Goal: Task Accomplishment & Management: Manage account settings

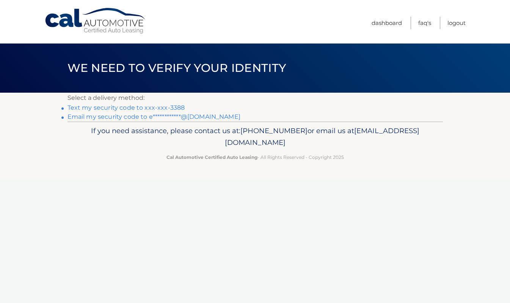
click at [110, 108] on link "Text my security code to xxx-xxx-3388" at bounding box center [125, 107] width 117 height 7
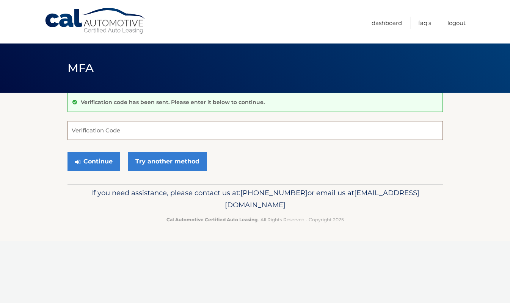
click at [96, 127] on input "Verification Code" at bounding box center [254, 130] width 375 height 19
type input "593220"
click at [87, 156] on button "Continue" at bounding box center [93, 161] width 53 height 19
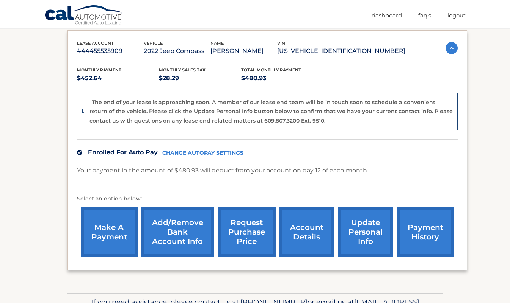
scroll to position [113, 0]
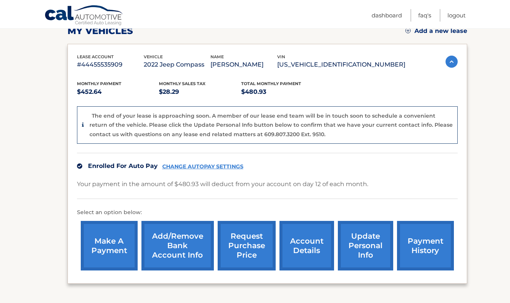
click at [170, 241] on link "Add/Remove bank account info" at bounding box center [177, 246] width 72 height 50
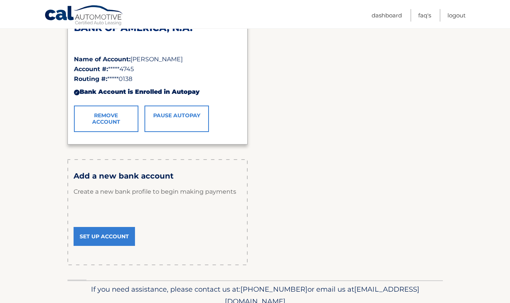
scroll to position [143, 0]
click at [106, 237] on link "Set Up Account" at bounding box center [103, 236] width 61 height 19
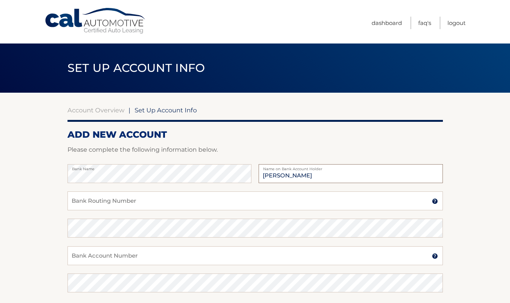
type input "[PERSON_NAME]"
click at [214, 204] on input "Bank Routing Number" at bounding box center [254, 201] width 375 height 19
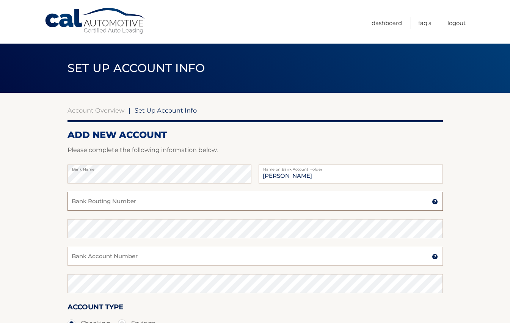
paste input "169164343876"
paste input "text"
type input "169164343876"
click at [117, 254] on input "Bank Account Number" at bounding box center [254, 256] width 375 height 19
paste input "169164343876"
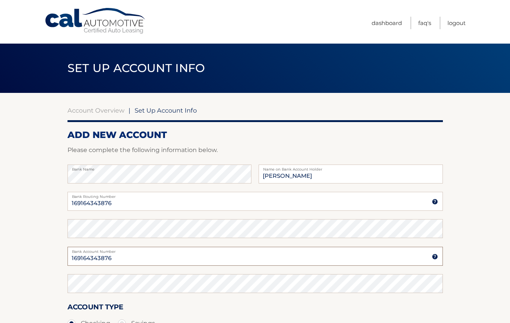
type input "169164343876"
click at [145, 199] on input "169164343876" at bounding box center [254, 201] width 375 height 19
paste input "031101279"
type input "031101279"
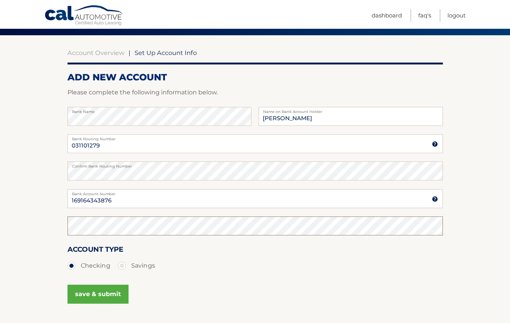
scroll to position [59, 0]
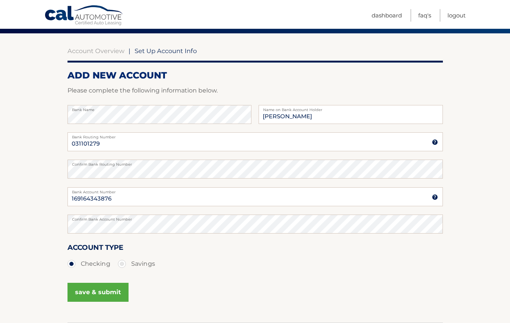
click at [114, 295] on button "save & submit" at bounding box center [97, 292] width 61 height 19
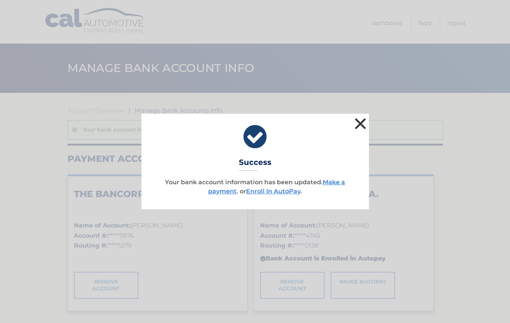
click at [363, 121] on button "×" at bounding box center [360, 123] width 15 height 15
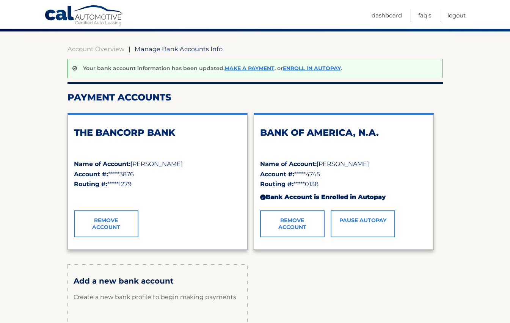
scroll to position [95, 0]
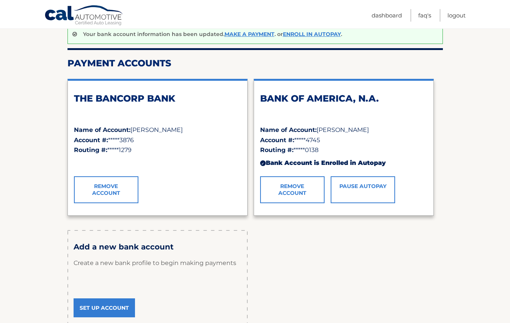
click at [301, 186] on link "Remove Account" at bounding box center [292, 189] width 64 height 27
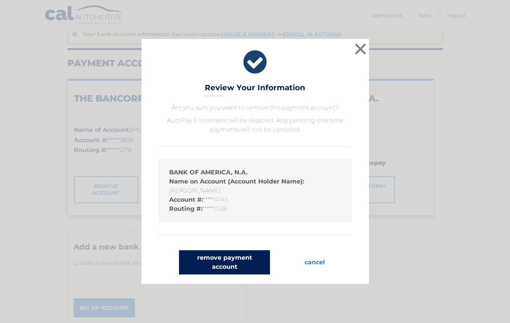
click at [230, 268] on button "remove payment account" at bounding box center [224, 262] width 91 height 24
click at [230, 259] on button "remove payment account" at bounding box center [224, 262] width 91 height 24
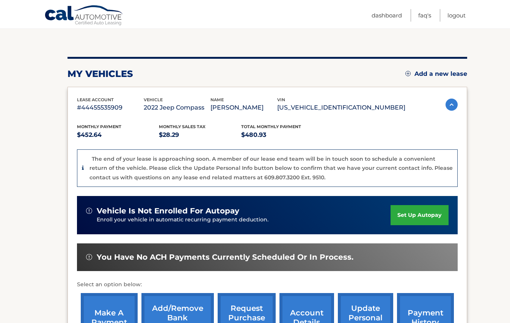
scroll to position [71, 0]
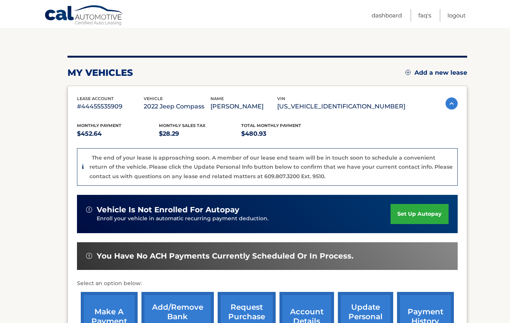
click at [409, 212] on link "set up autopay" at bounding box center [419, 214] width 58 height 20
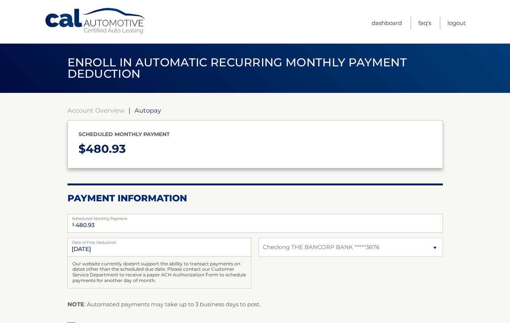
select select "MTFjMTUzNjMtYTYyOS00MjhlLTkwZjMtNTYwNzc4ZWYyNjk4"
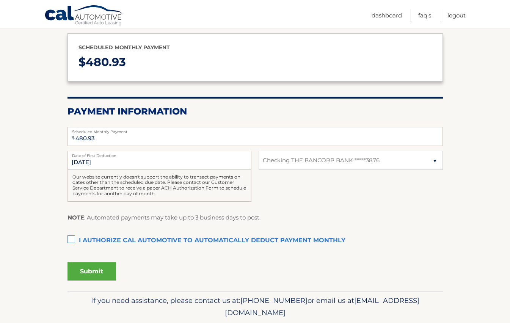
scroll to position [98, 0]
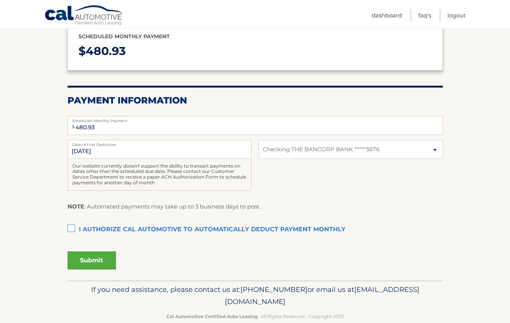
click at [89, 229] on label "I authorize cal automotive to automatically deduct payment monthly This checkbo…" at bounding box center [254, 229] width 375 height 15
click at [0, 0] on input "I authorize cal automotive to automatically deduct payment monthly This checkbo…" at bounding box center [0, 0] width 0 height 0
click at [335, 149] on select "Select Bank Account Checking THE BANCORP BANK *****3876" at bounding box center [350, 149] width 184 height 19
click at [258, 140] on select "Select Bank Account Checking THE BANCORP BANK *****3876" at bounding box center [350, 149] width 184 height 19
click at [84, 260] on button "Submit" at bounding box center [91, 260] width 48 height 18
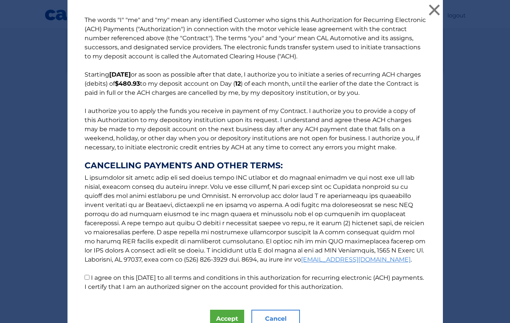
scroll to position [35, 0]
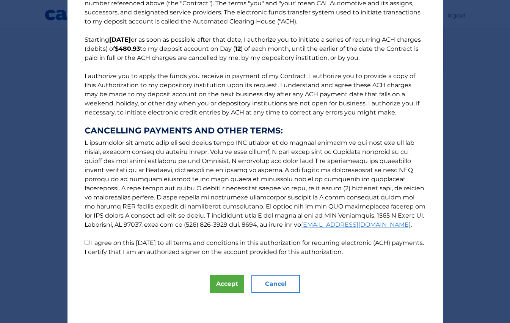
click at [88, 242] on input "I agree on this [DATE] to all terms and conditions in this authorization for re…" at bounding box center [86, 242] width 5 height 5
checkbox input "true"
click at [236, 285] on button "Accept" at bounding box center [227, 284] width 34 height 18
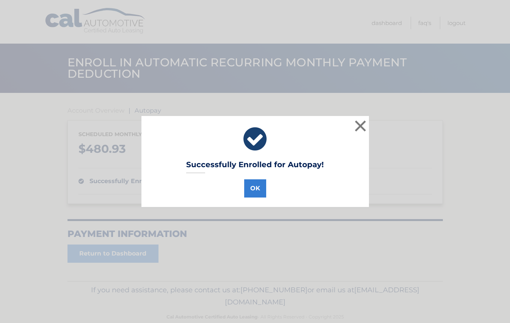
click at [253, 178] on div "OK" at bounding box center [255, 186] width 208 height 21
click at [255, 193] on button "OK" at bounding box center [255, 188] width 22 height 18
